Goal: Transaction & Acquisition: Purchase product/service

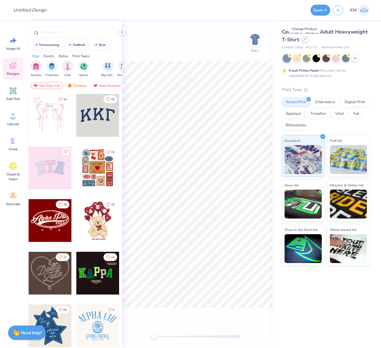
click at [305, 40] on icon at bounding box center [304, 39] width 3 height 3
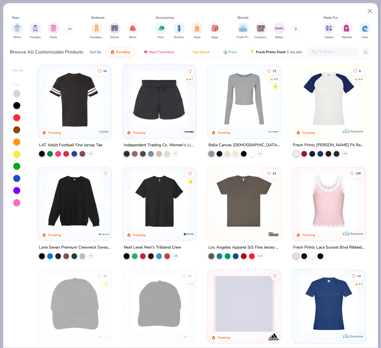
scroll to position [2055, 0]
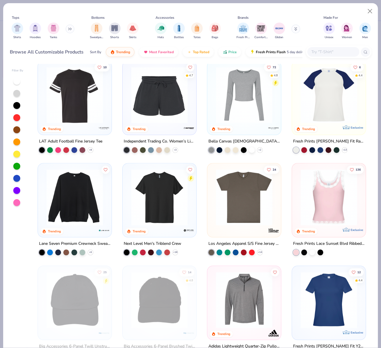
click at [326, 103] on img at bounding box center [329, 95] width 62 height 56
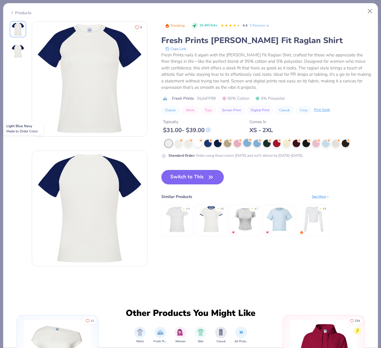
click at [246, 143] on div at bounding box center [248, 143] width 8 height 8
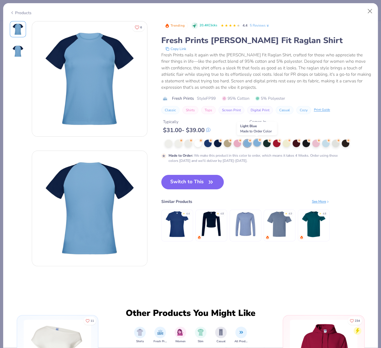
click at [257, 143] on div at bounding box center [257, 143] width 8 height 8
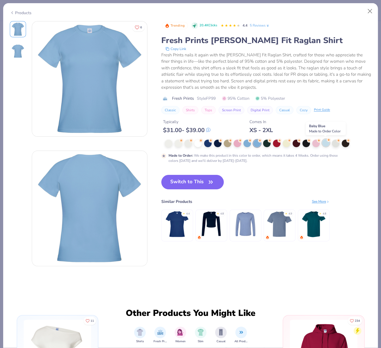
click at [326, 141] on div at bounding box center [326, 143] width 8 height 8
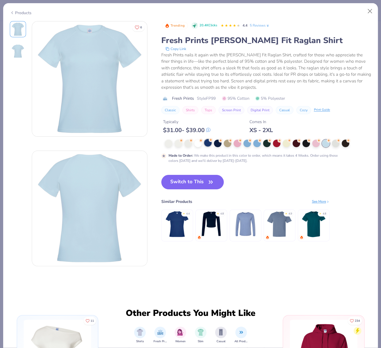
click at [207, 145] on div at bounding box center [208, 143] width 8 height 8
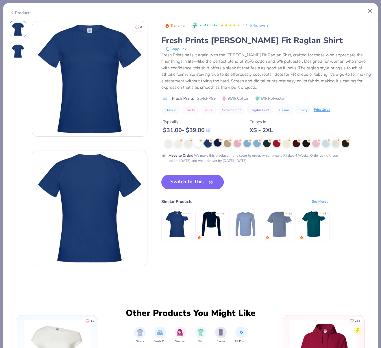
click at [218, 143] on div at bounding box center [218, 143] width 8 height 8
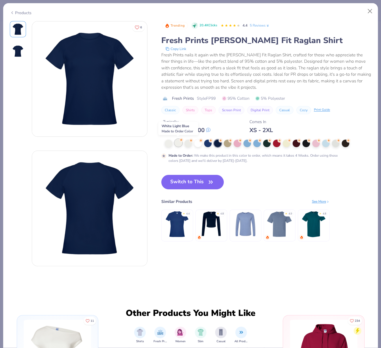
click at [180, 142] on div at bounding box center [179, 143] width 8 height 8
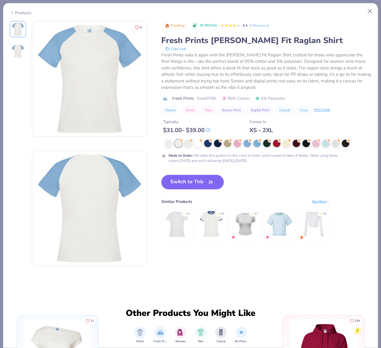
drag, startPoint x: 197, startPoint y: 183, endPoint x: 211, endPoint y: 107, distance: 77.1
click at [197, 183] on button "Switch to This" at bounding box center [192, 182] width 63 height 14
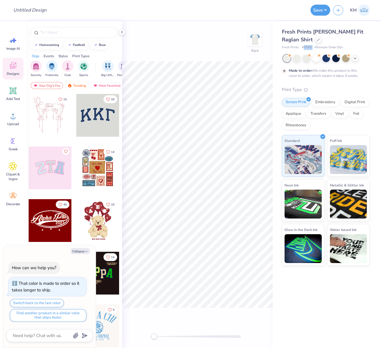
drag, startPoint x: 305, startPoint y: 47, endPoint x: 313, endPoint y: 47, distance: 8.7
click at [313, 47] on div "Fresh Prints # FP99 Minimum Order: 50 +" at bounding box center [326, 47] width 88 height 5
copy span "FP99"
type textarea "x"
